Goal: Check status: Check status

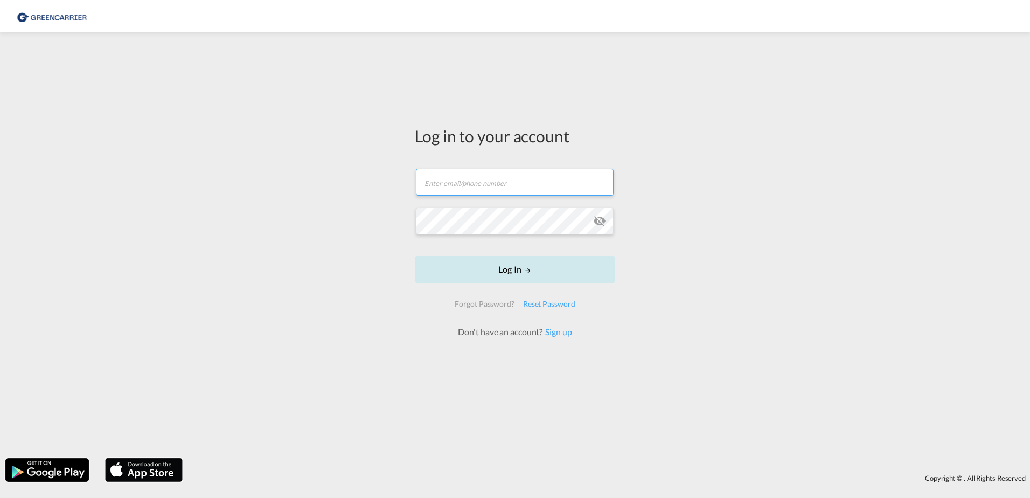
type input "[PERSON_NAME][EMAIL_ADDRESS][PERSON_NAME][DOMAIN_NAME]"
click at [449, 272] on button "Log In" at bounding box center [515, 269] width 200 height 27
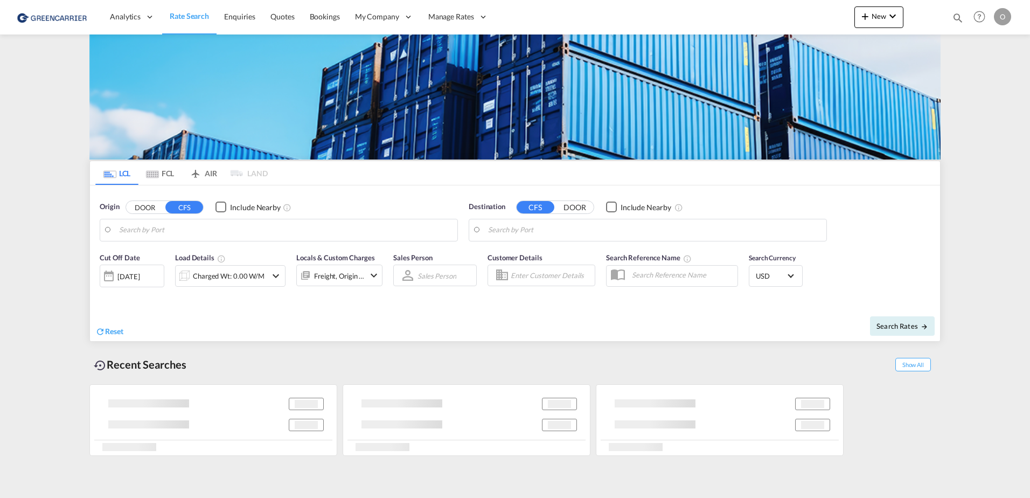
type input "CZ-70900, Ostrava"
type input "Los Angeles, CA, USLAX"
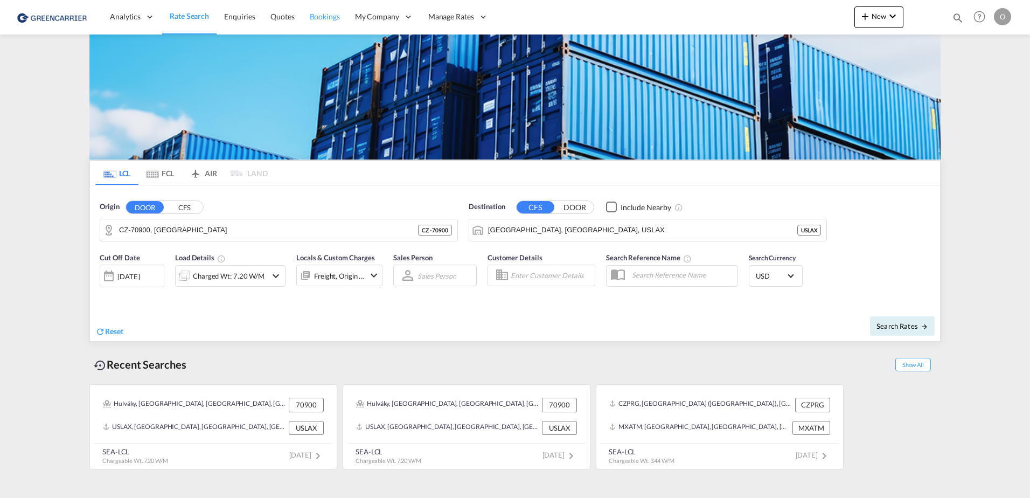
click at [324, 5] on link "Bookings" at bounding box center [324, 16] width 45 height 35
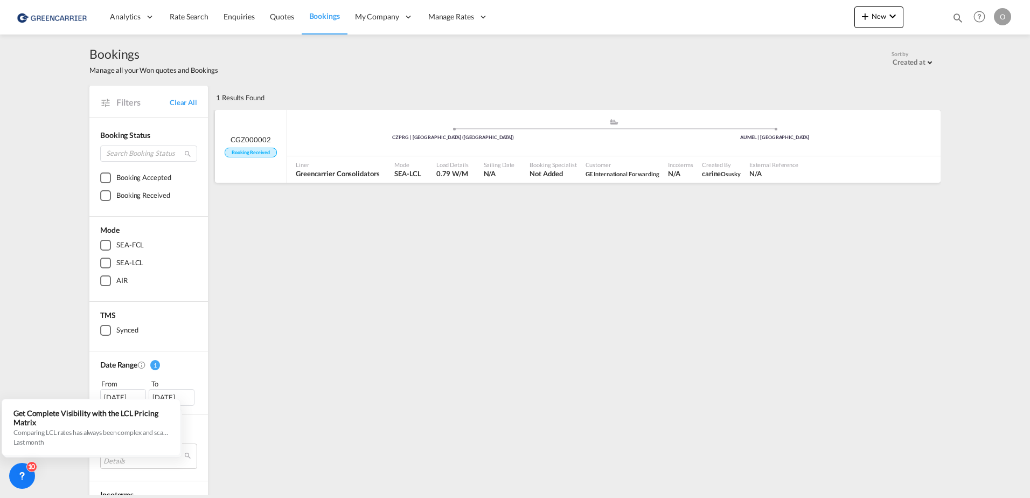
click at [786, 169] on span "N/A" at bounding box center [773, 174] width 49 height 10
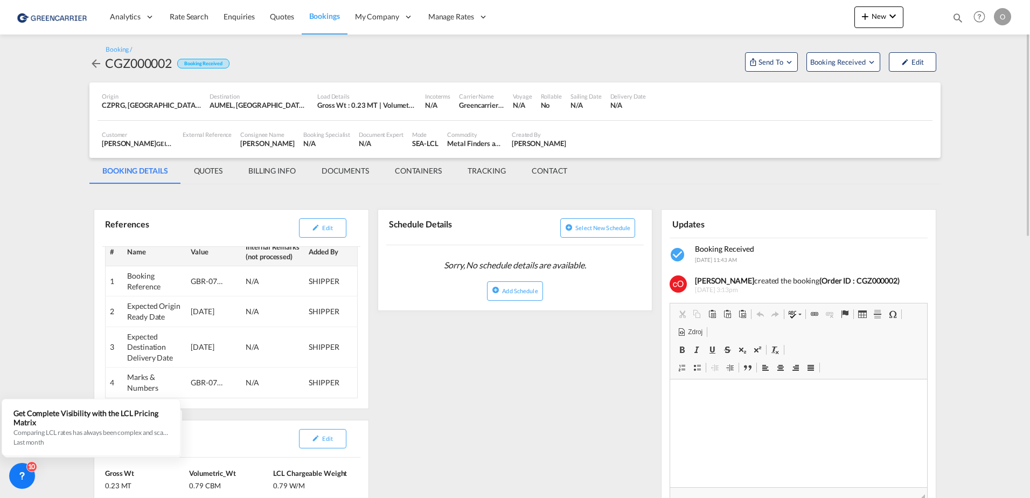
click at [216, 170] on md-tab-item "QUOTES" at bounding box center [208, 171] width 54 height 26
